Goal: Task Accomplishment & Management: Use online tool/utility

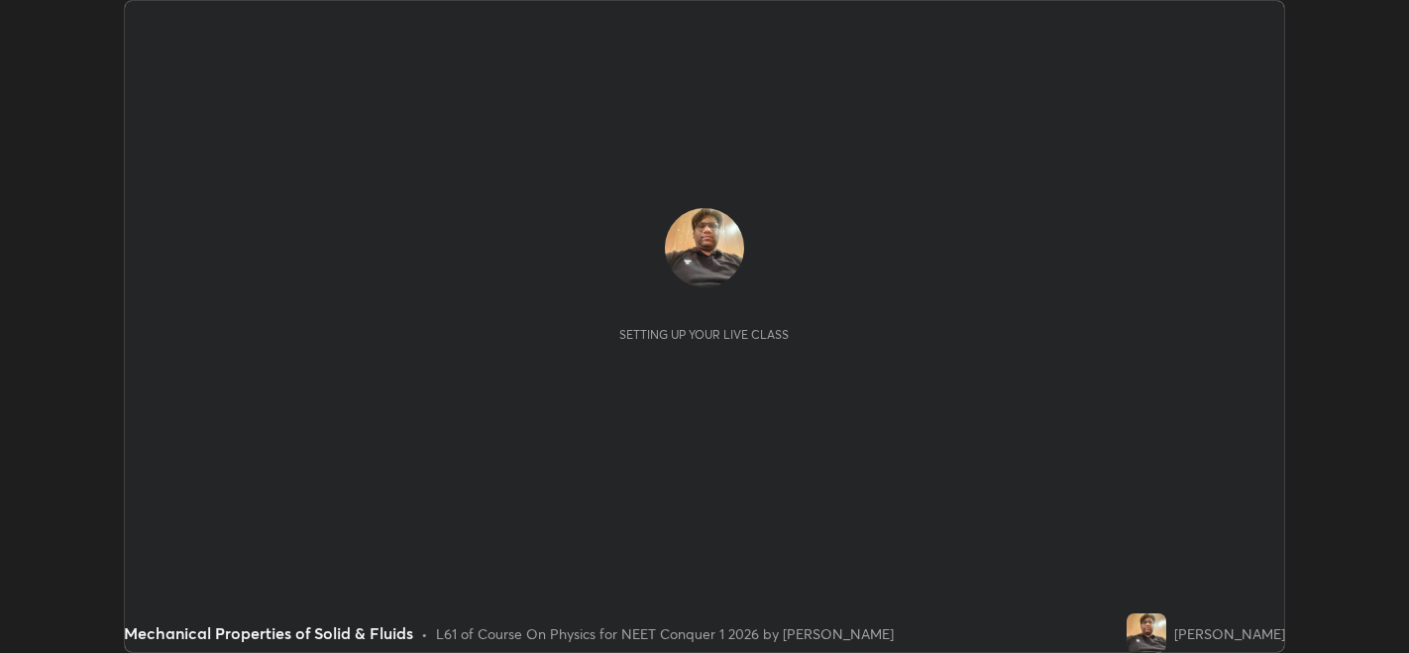
scroll to position [652, 1409]
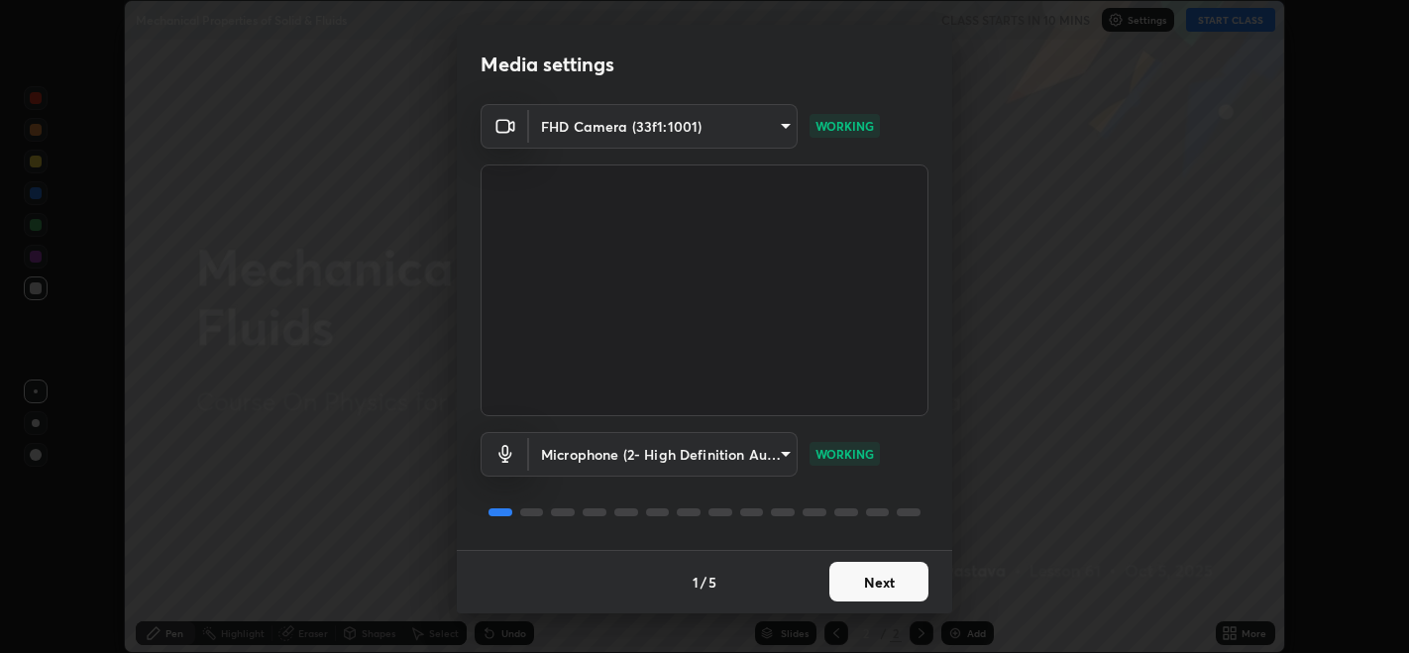
click at [879, 580] on button "Next" at bounding box center [879, 582] width 99 height 40
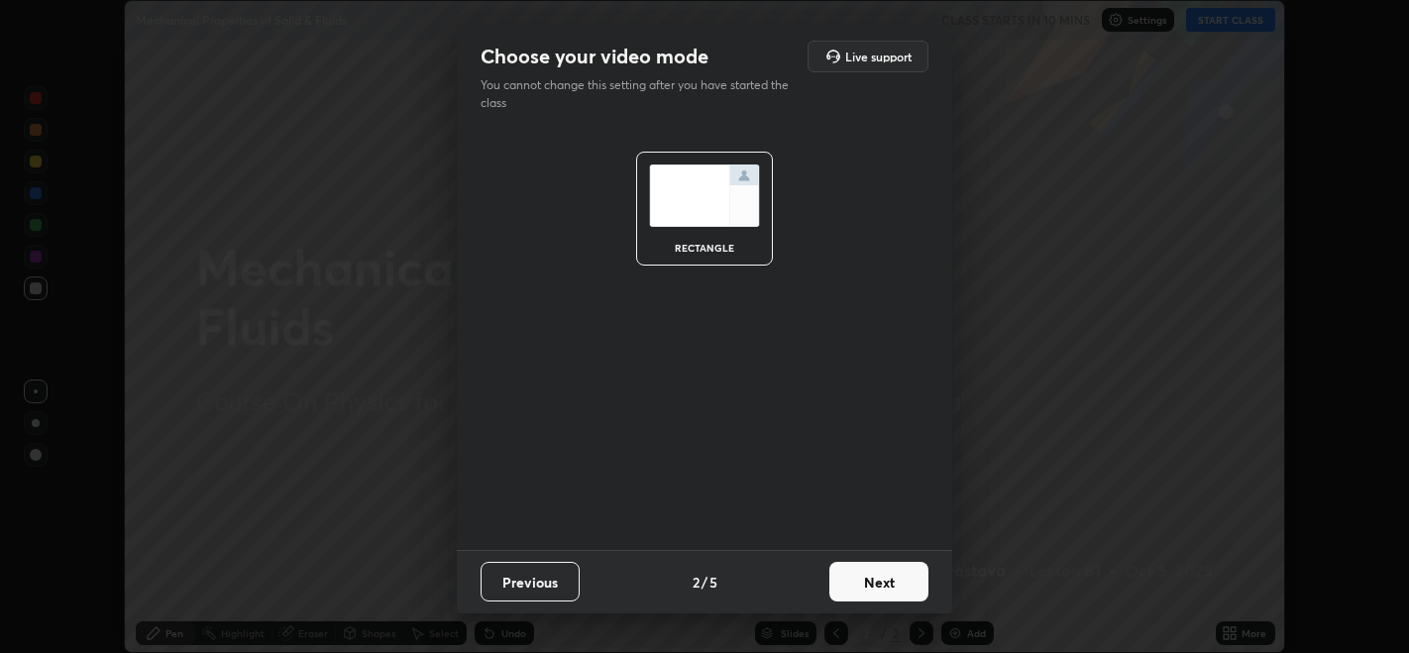
click at [876, 586] on button "Next" at bounding box center [879, 582] width 99 height 40
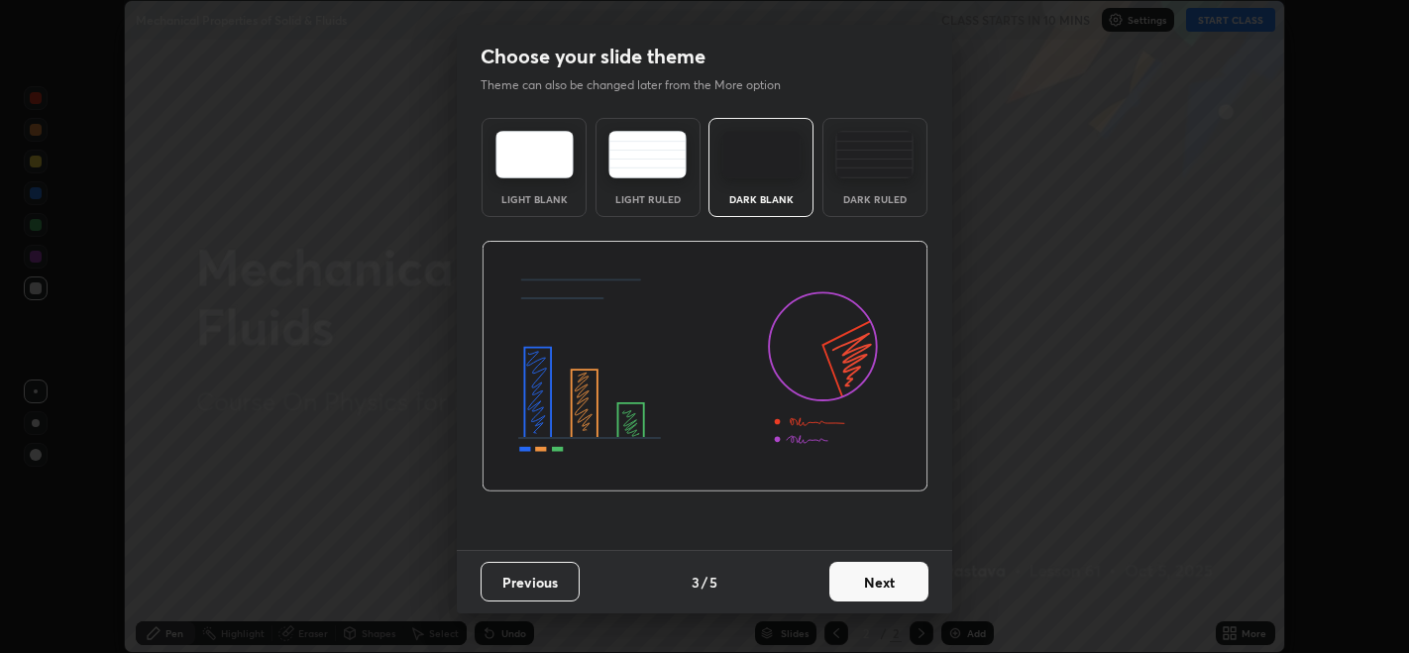
click at [873, 583] on button "Next" at bounding box center [879, 582] width 99 height 40
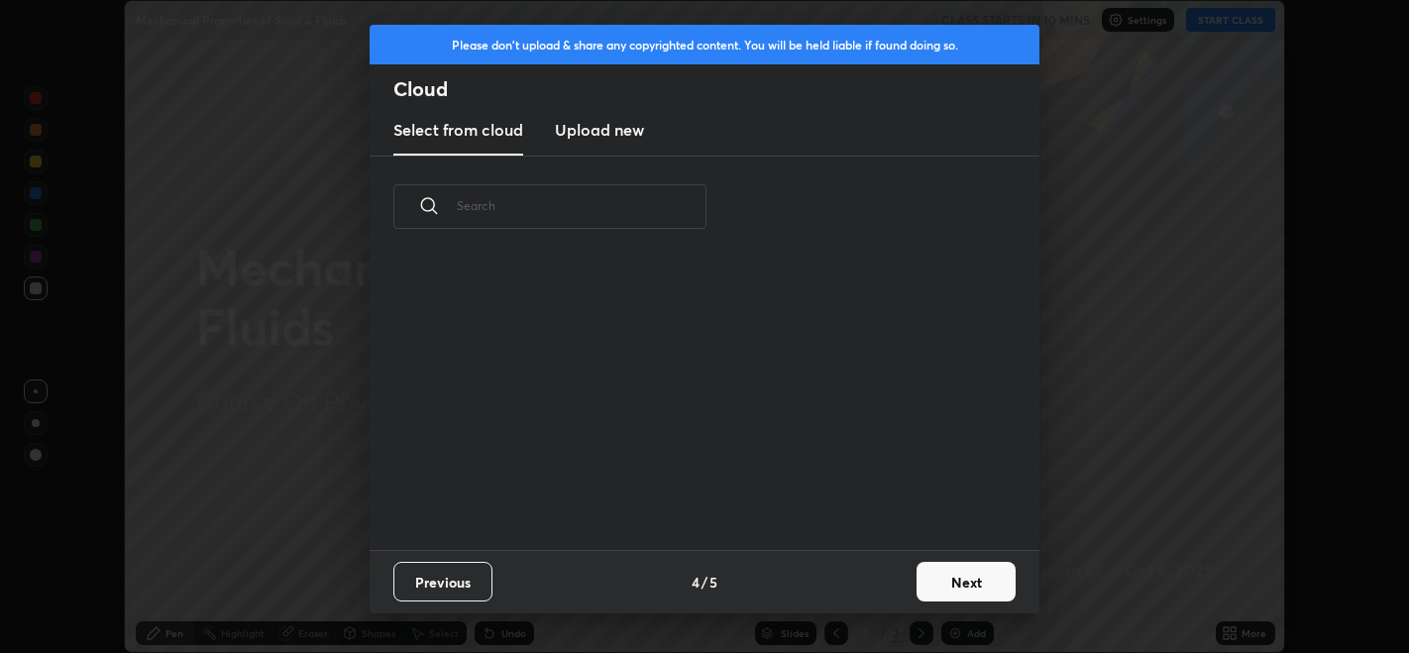
click at [884, 582] on div "Previous 4 / 5 Next" at bounding box center [705, 581] width 670 height 63
click at [923, 574] on button "Next" at bounding box center [966, 582] width 99 height 40
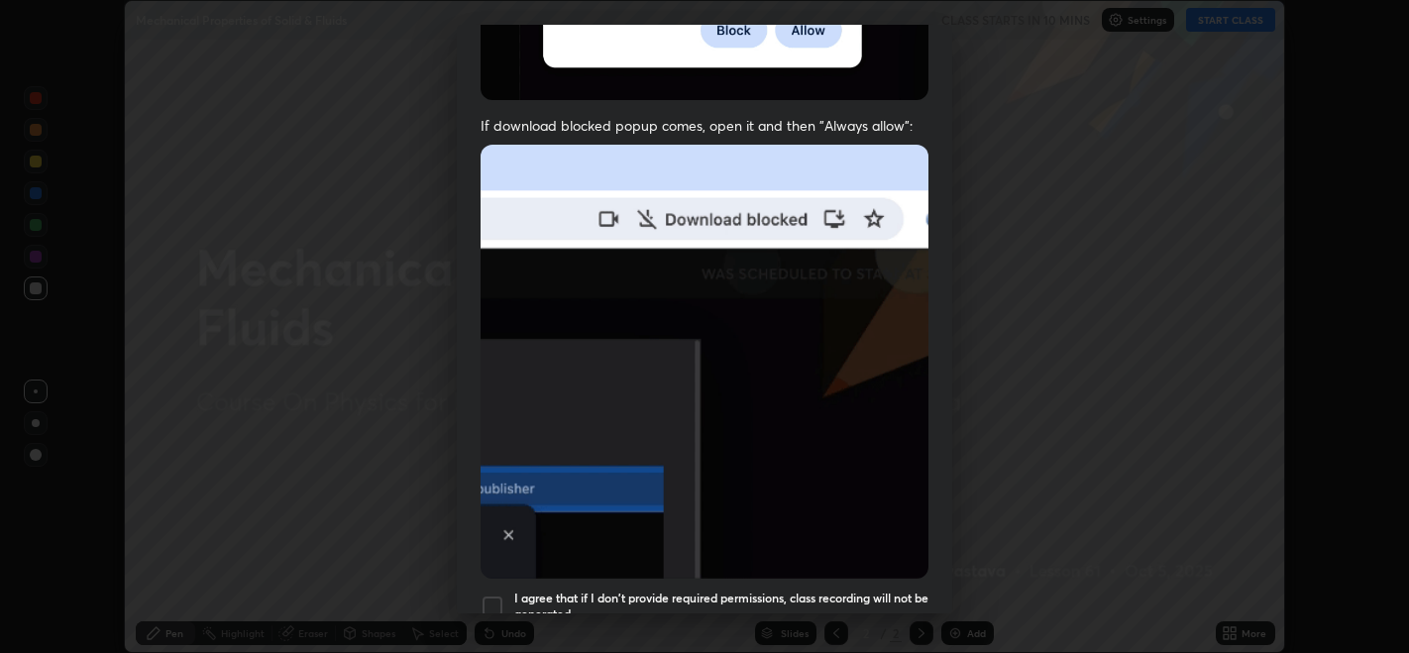
scroll to position [401, 0]
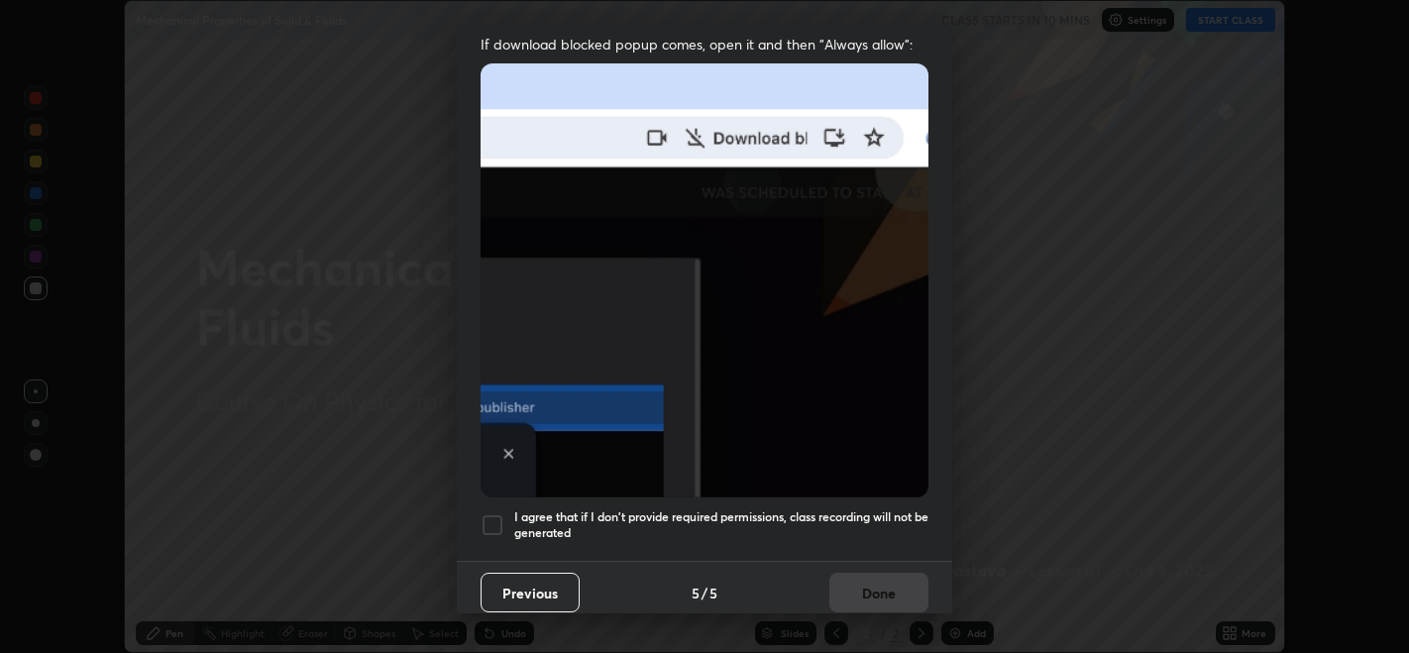
click at [485, 519] on div at bounding box center [493, 525] width 24 height 24
click at [847, 583] on button "Done" at bounding box center [879, 593] width 99 height 40
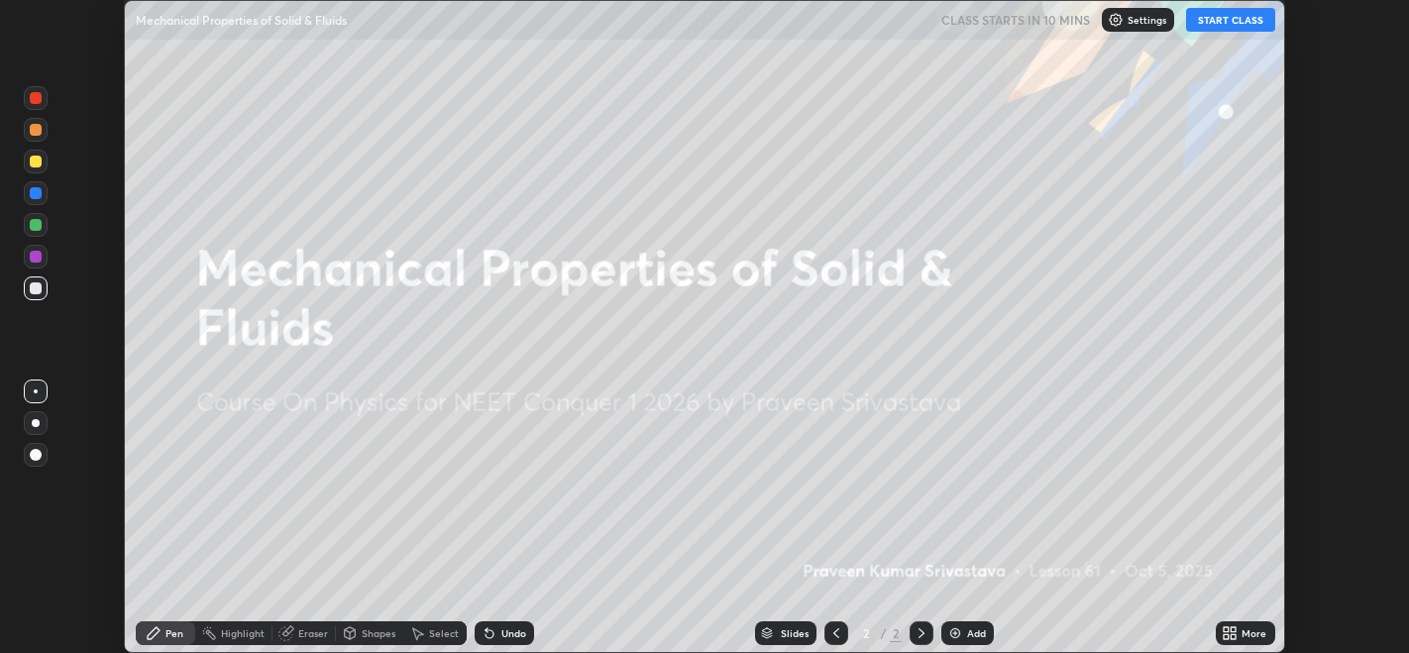
click at [1236, 25] on button "START CLASS" at bounding box center [1230, 20] width 89 height 24
click at [1387, 242] on div "Setting up your live class" at bounding box center [704, 326] width 1409 height 653
